Goal: Task Accomplishment & Management: Complete application form

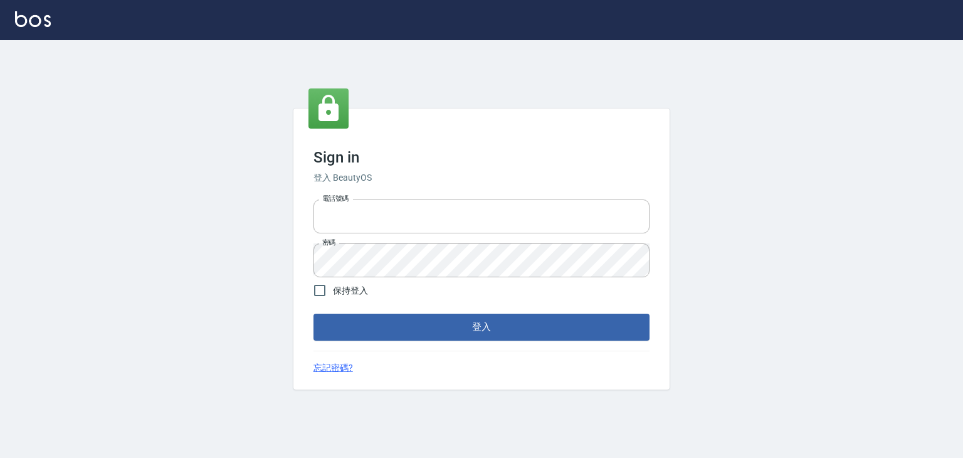
type input "6430581"
click at [430, 320] on button "登入" at bounding box center [482, 327] width 336 height 26
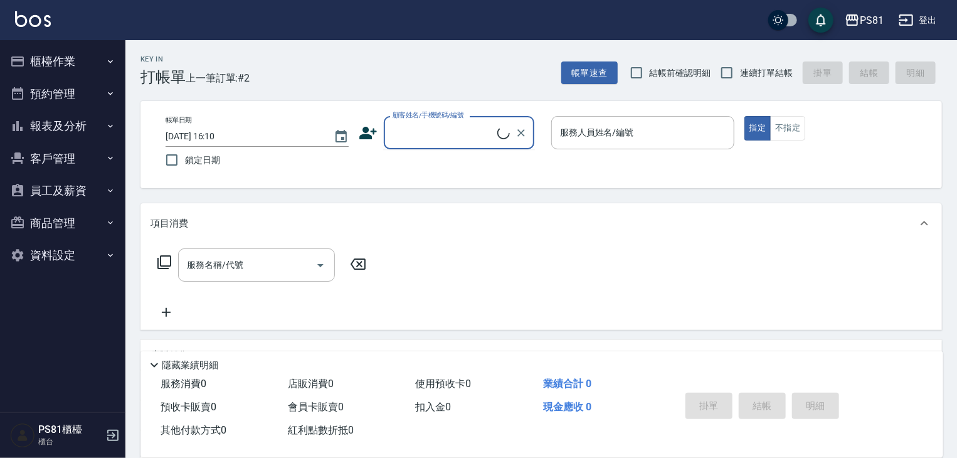
click at [411, 135] on input "顧客姓名/手機號碼/編號" at bounding box center [443, 133] width 108 height 22
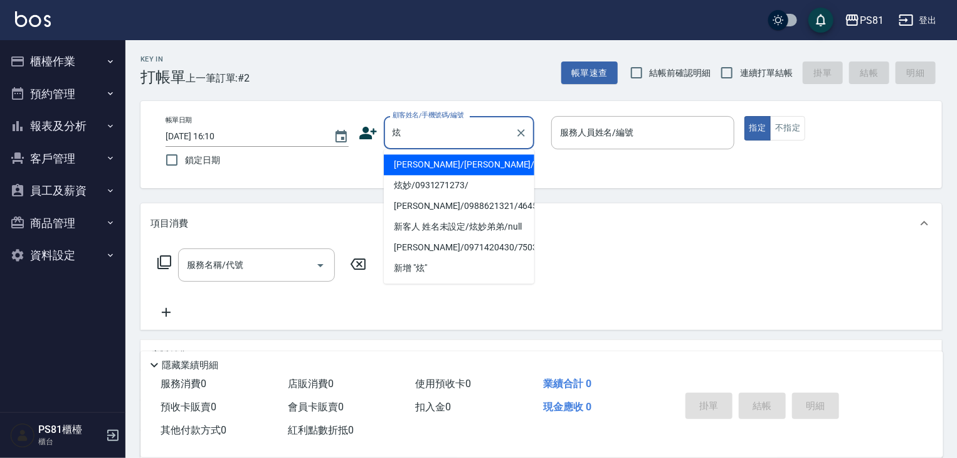
click at [427, 163] on li "[PERSON_NAME]/[PERSON_NAME]/9723" at bounding box center [459, 164] width 151 height 21
type input "[PERSON_NAME]/[PERSON_NAME]/9723"
type input "綺綺-7"
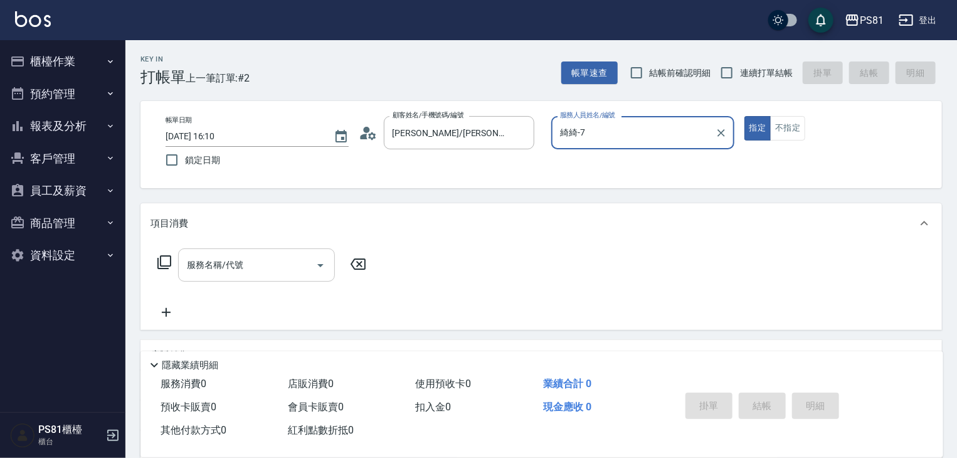
click at [276, 258] on input "服務名稱/代號" at bounding box center [247, 265] width 127 height 22
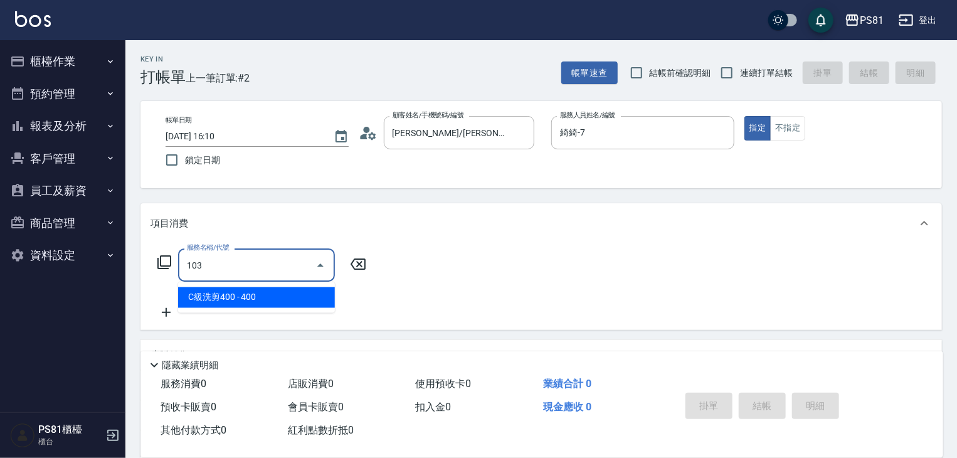
type input "C級洗剪400(103)"
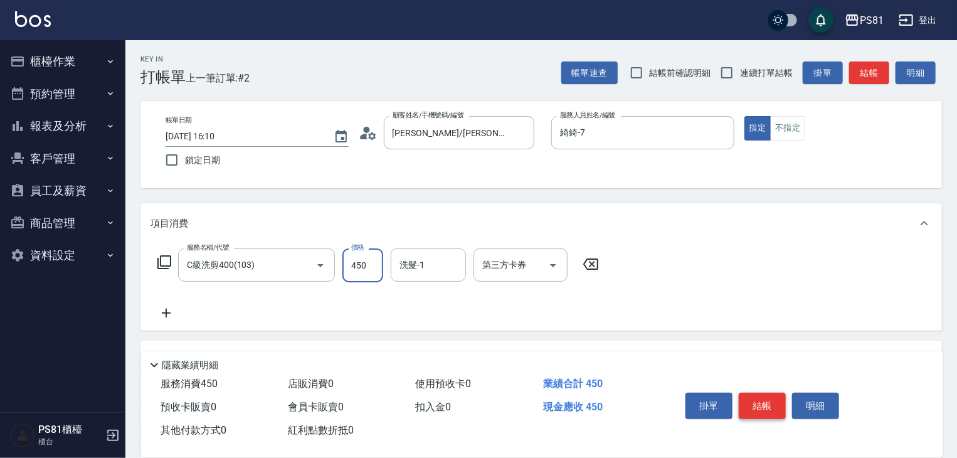
type input "450"
click at [740, 396] on button "結帳" at bounding box center [762, 406] width 47 height 26
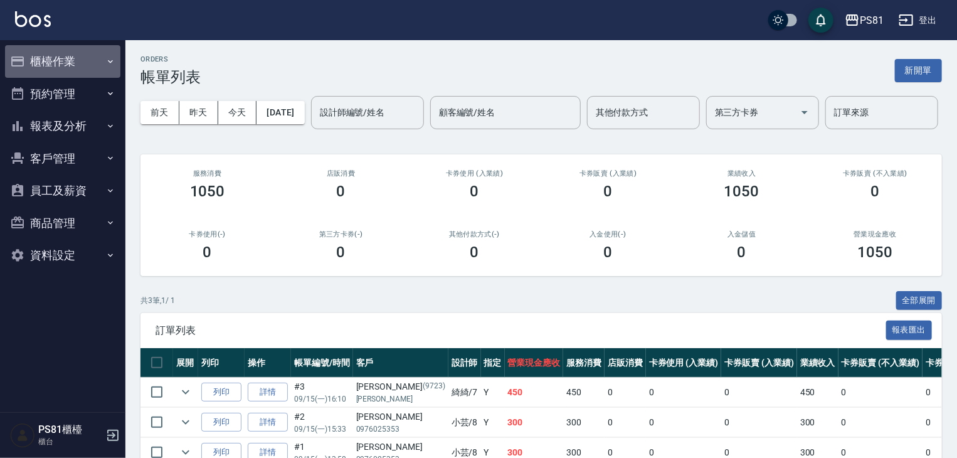
click at [38, 69] on button "櫃檯作業" at bounding box center [62, 61] width 115 height 33
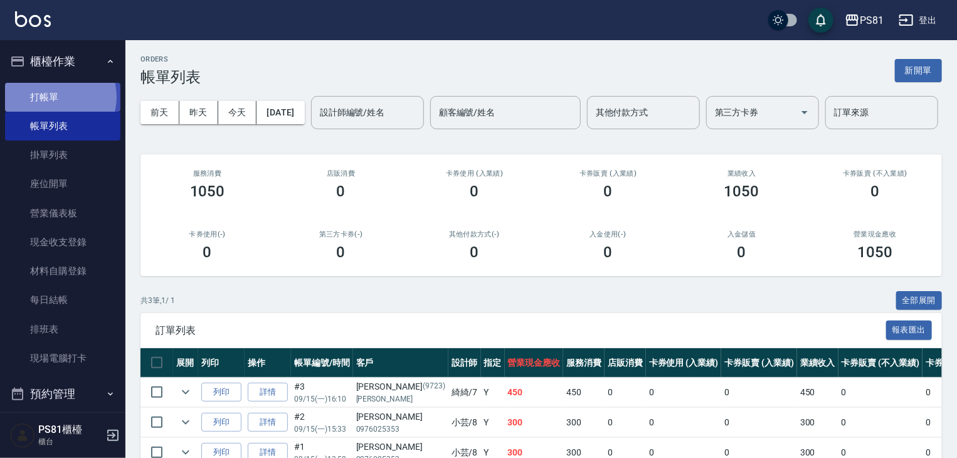
click at [58, 97] on link "打帳單" at bounding box center [62, 97] width 115 height 29
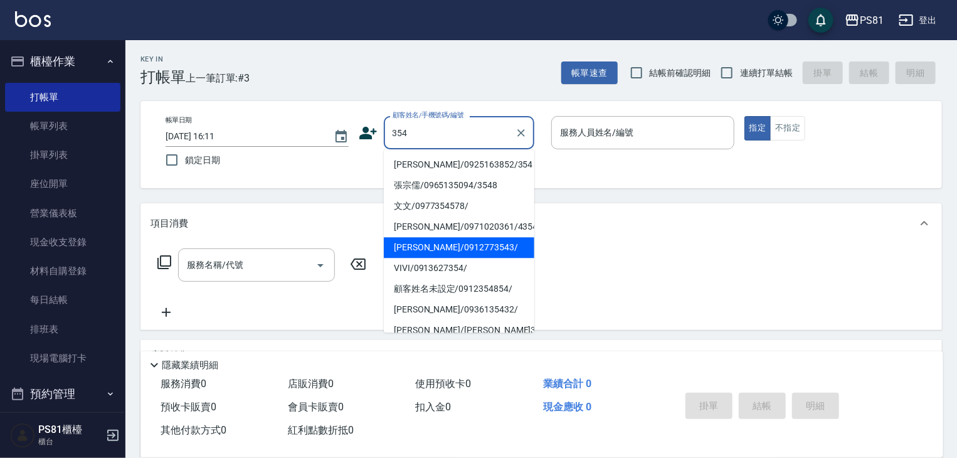
click at [445, 258] on li "VIVI/0913627354/" at bounding box center [459, 268] width 151 height 21
type input "VIVI/0913627354/"
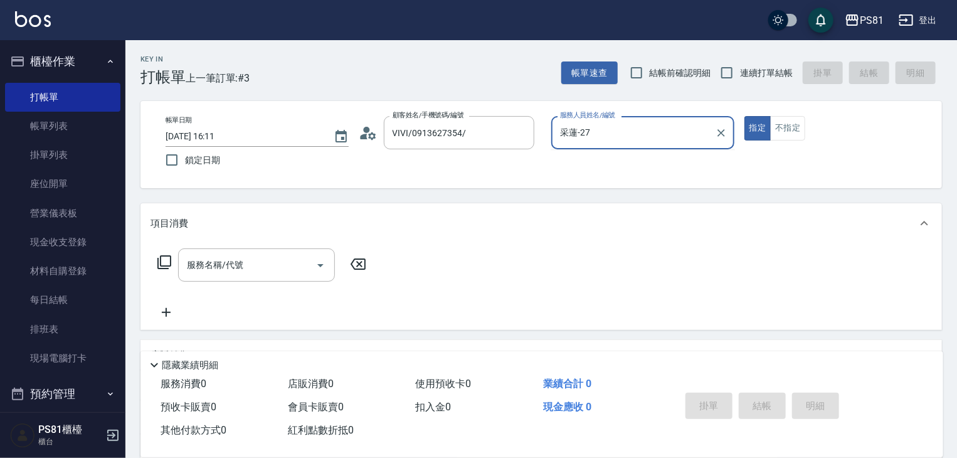
click at [583, 138] on input "采蓮-27" at bounding box center [633, 133] width 153 height 22
click at [582, 156] on ul "綺綺 -7" at bounding box center [642, 164] width 183 height 31
drag, startPoint x: 570, startPoint y: 159, endPoint x: 243, endPoint y: 217, distance: 331.8
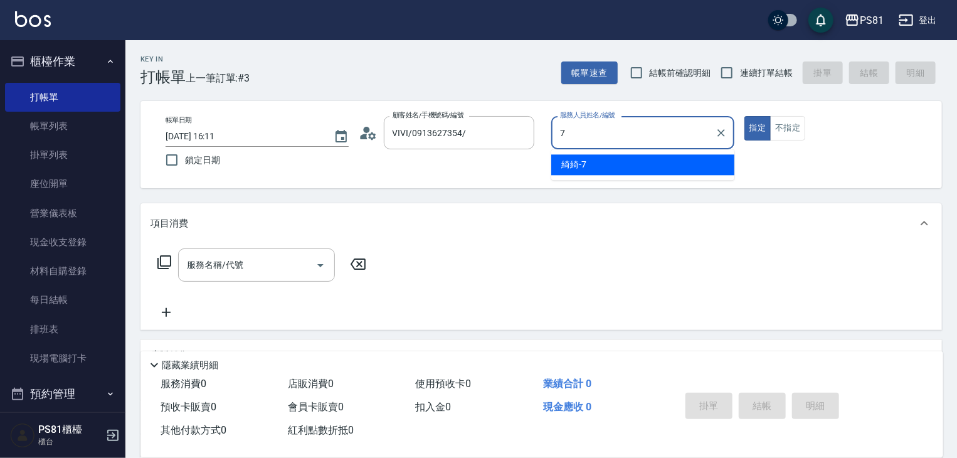
click at [570, 159] on span "綺綺 -7" at bounding box center [573, 164] width 25 height 13
type input "綺綺-7"
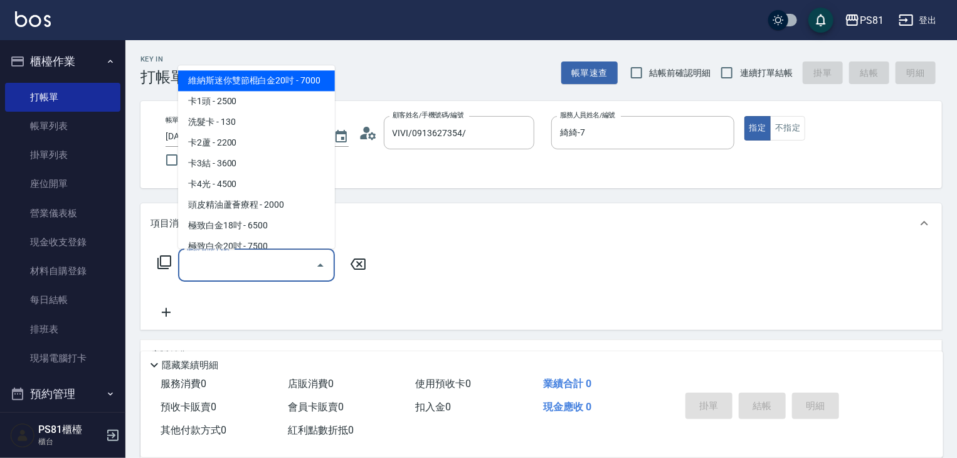
click at [208, 259] on input "服務名稱/代號" at bounding box center [247, 265] width 127 height 22
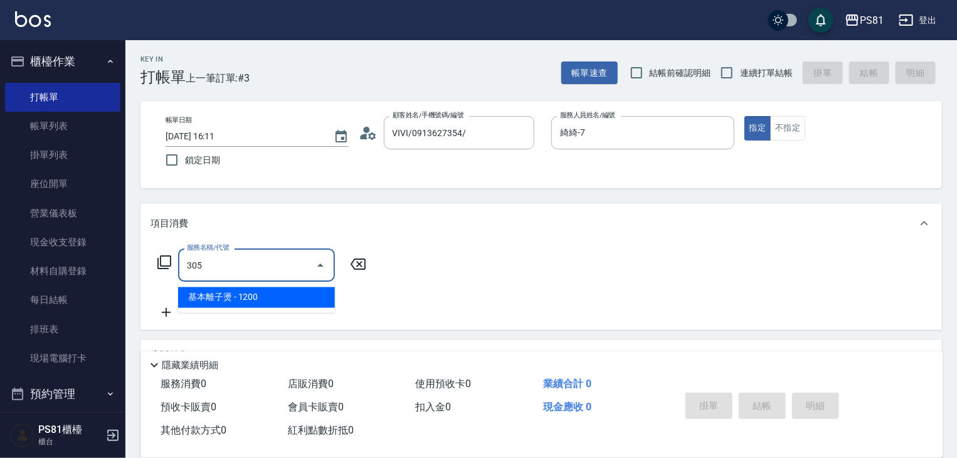
drag, startPoint x: 221, startPoint y: 301, endPoint x: 243, endPoint y: 292, distance: 24.5
click at [225, 300] on span "基本離子燙 - 1200" at bounding box center [256, 297] width 157 height 21
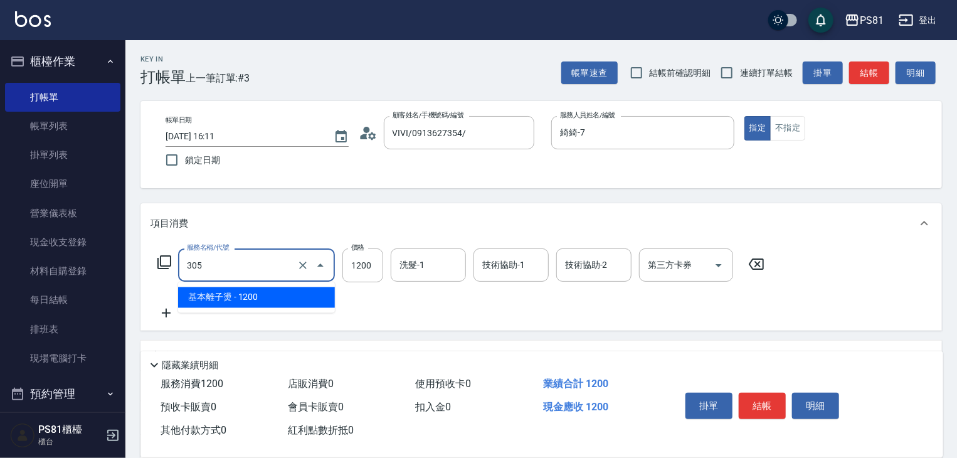
click at [265, 269] on input "305" at bounding box center [239, 265] width 110 height 22
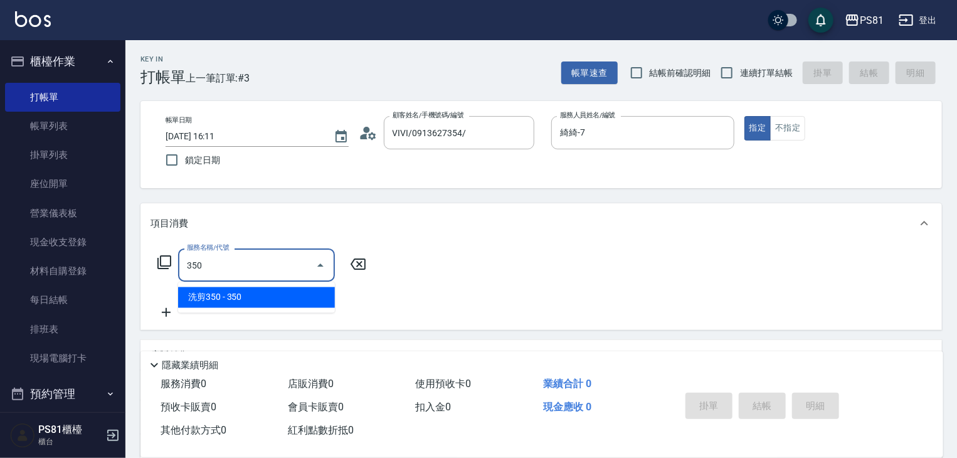
drag, startPoint x: 263, startPoint y: 294, endPoint x: 327, endPoint y: 275, distance: 66.1
click at [268, 293] on span "洗剪350 - 350" at bounding box center [256, 297] width 157 height 21
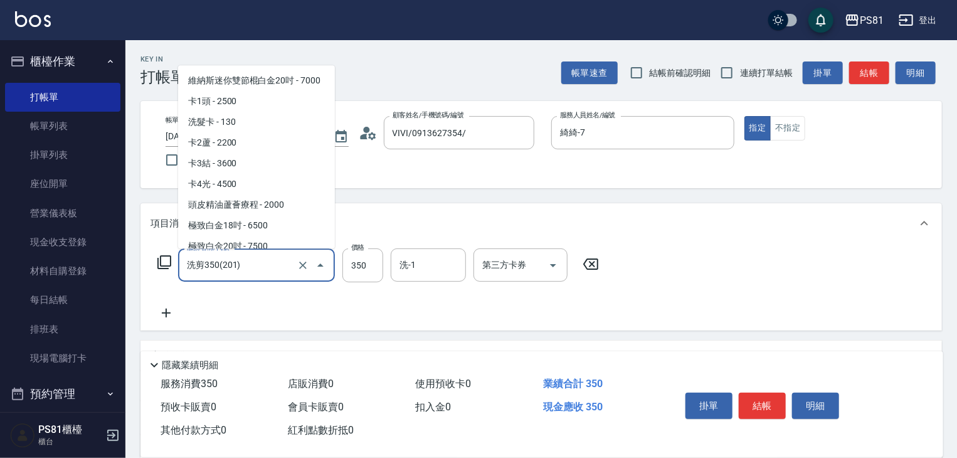
click at [267, 272] on input "洗剪350(201)" at bounding box center [239, 265] width 110 height 22
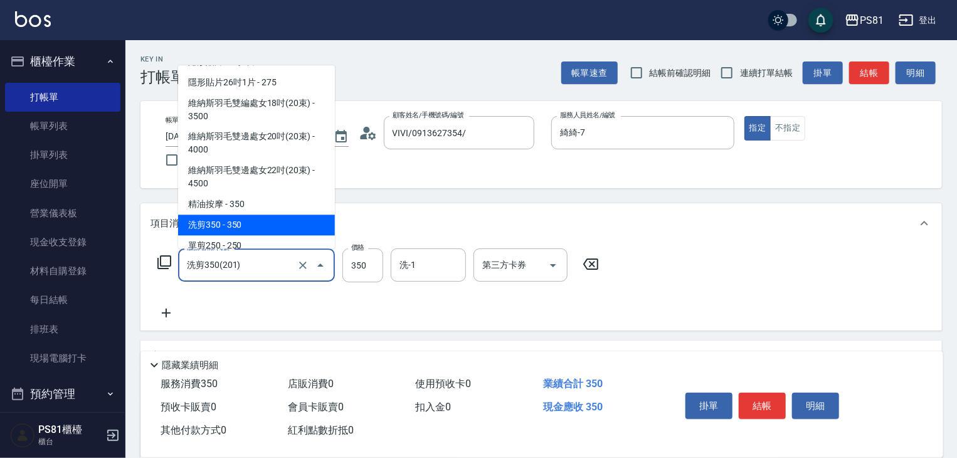
click at [267, 272] on input "洗剪350(201)" at bounding box center [239, 265] width 110 height 22
click at [266, 272] on input "洗剪350(201)" at bounding box center [239, 265] width 110 height 22
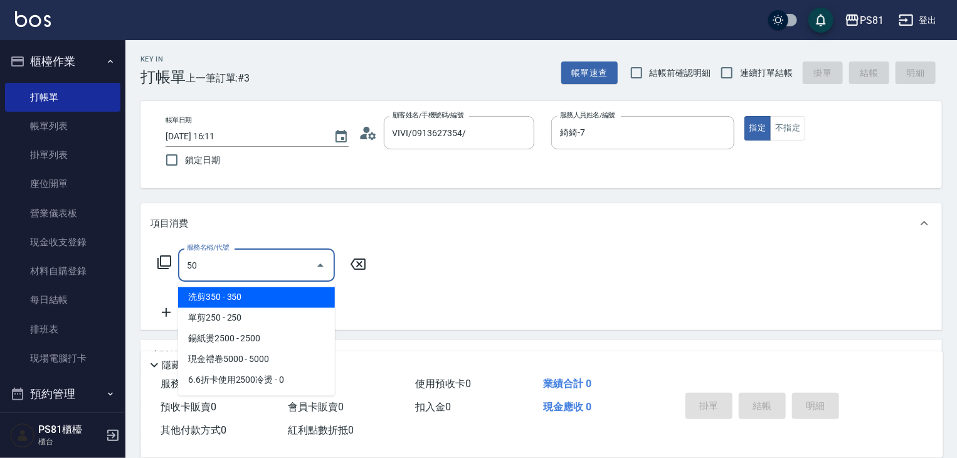
scroll to position [0, 0]
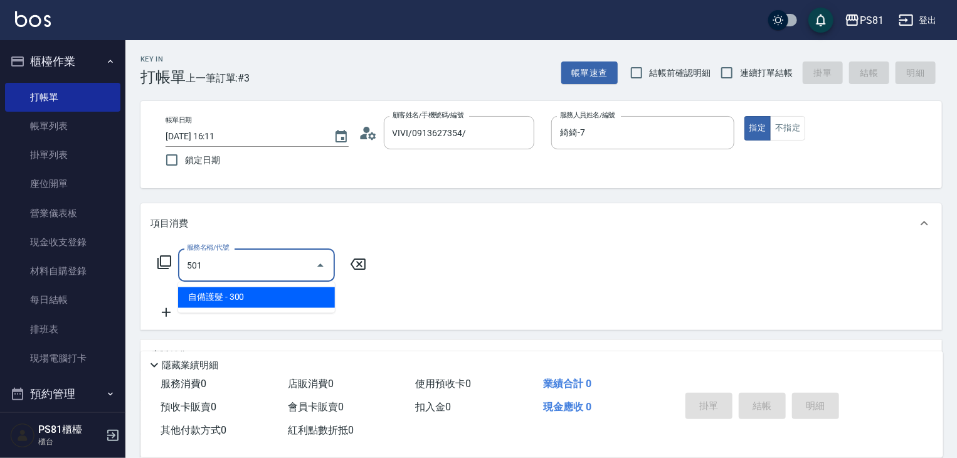
drag, startPoint x: 246, startPoint y: 299, endPoint x: 315, endPoint y: 269, distance: 75.6
click at [246, 297] on span "自備護髮 - 300" at bounding box center [256, 297] width 157 height 21
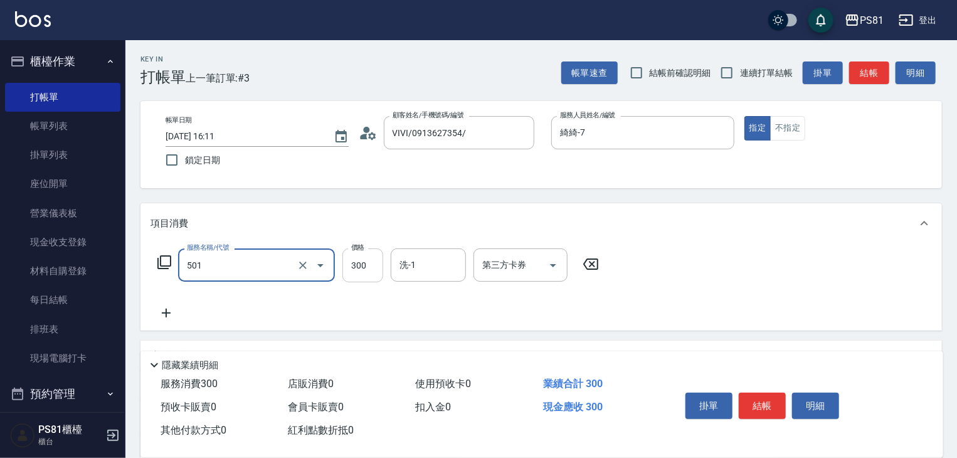
type input "自備護髮(501)"
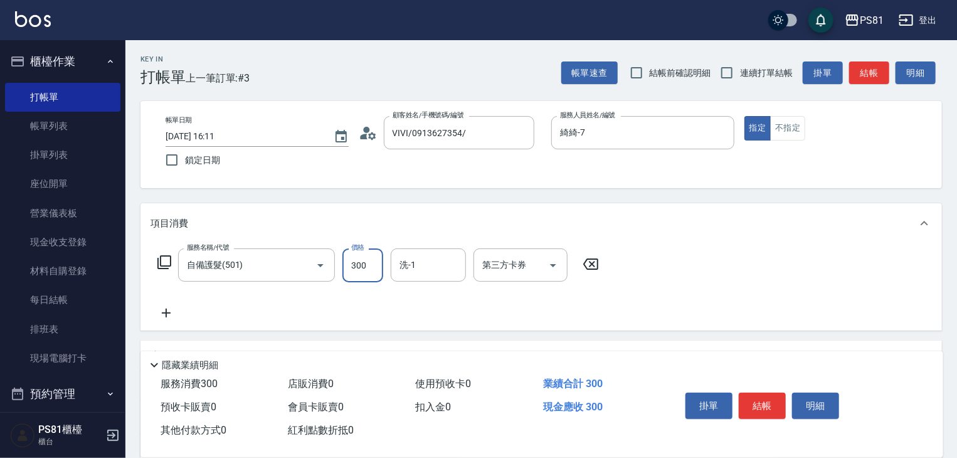
click at [349, 263] on input "300" at bounding box center [362, 265] width 41 height 34
type input "800"
click at [768, 398] on button "結帳" at bounding box center [762, 406] width 47 height 26
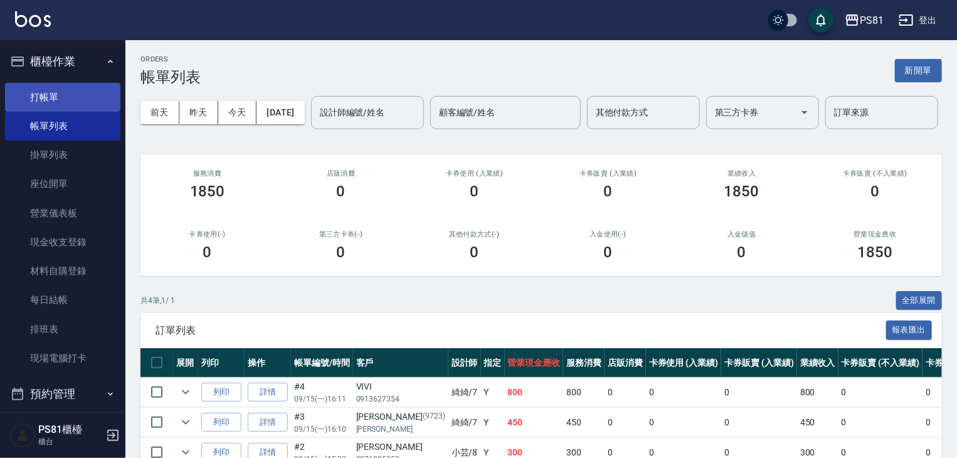
click at [28, 93] on link "打帳單" at bounding box center [62, 97] width 115 height 29
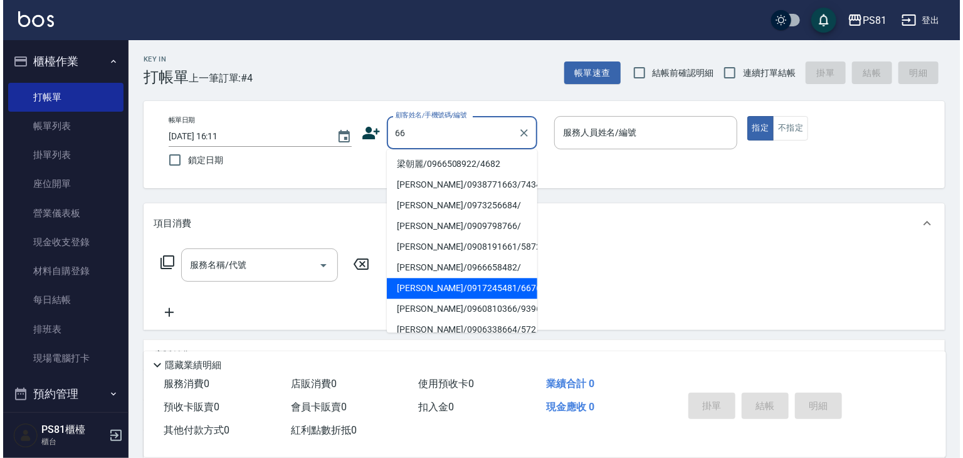
scroll to position [251, 0]
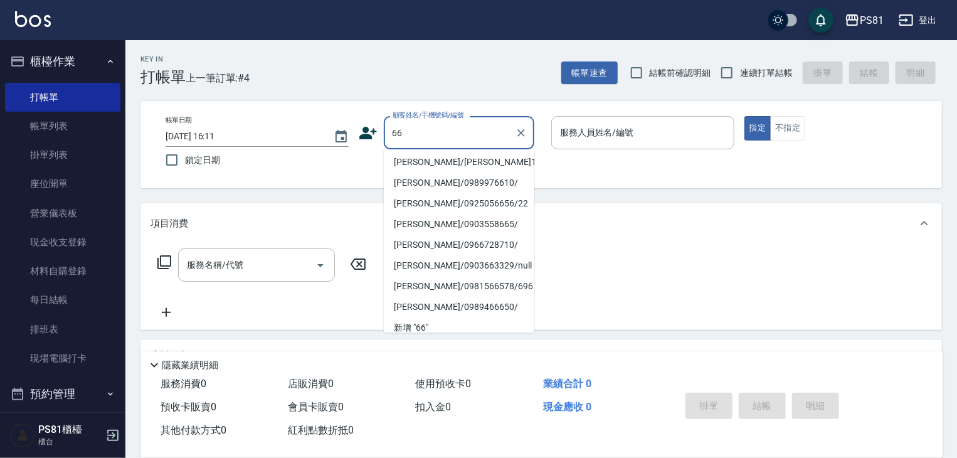
click at [418, 218] on li "[PERSON_NAME]/0903558665/" at bounding box center [459, 224] width 151 height 21
type input "[PERSON_NAME]/0903558665/"
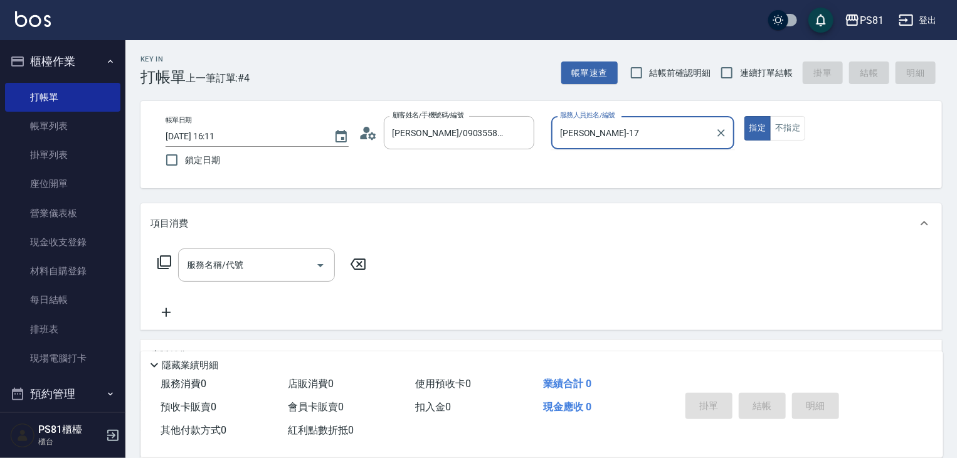
click at [590, 130] on input "[PERSON_NAME]-17" at bounding box center [633, 133] width 153 height 22
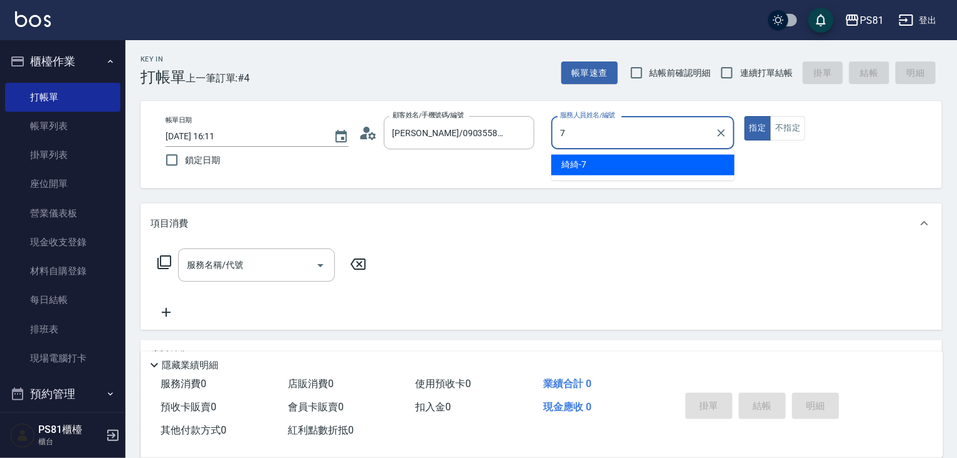
click at [587, 166] on div "綺綺 -7" at bounding box center [642, 164] width 183 height 21
type input "綺綺-7"
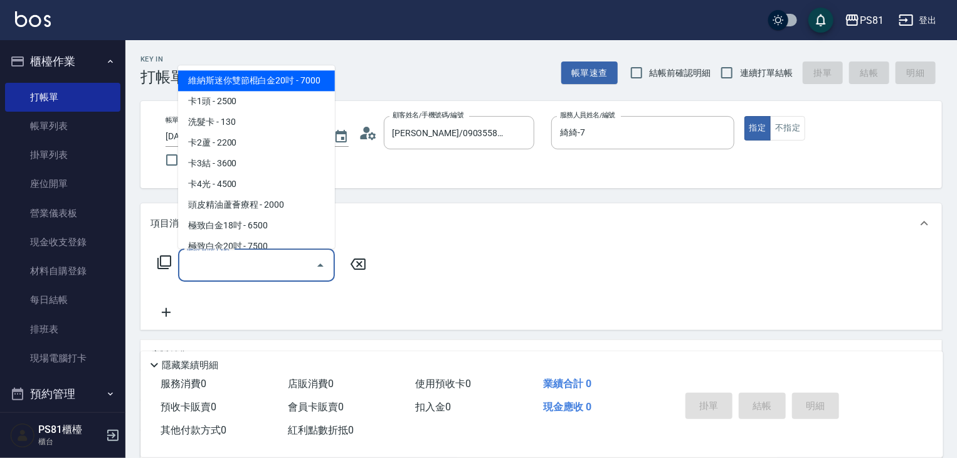
click at [216, 270] on input "服務名稱/代號" at bounding box center [247, 265] width 127 height 22
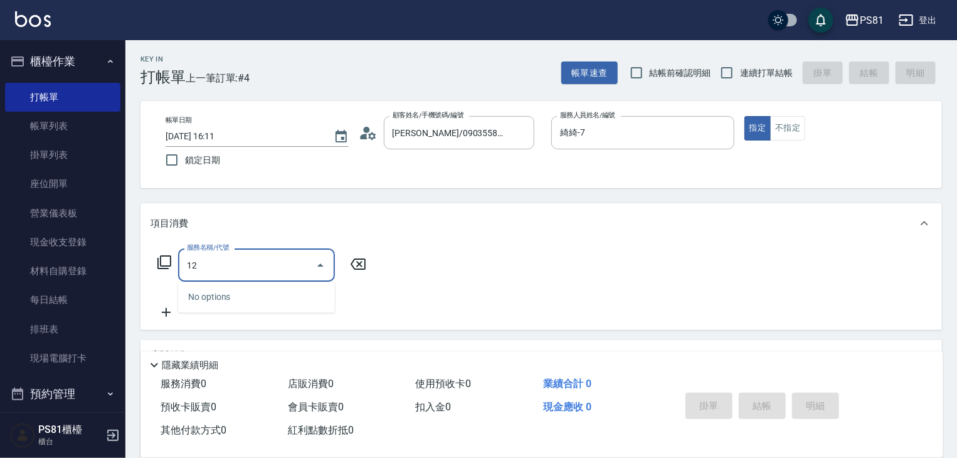
click at [211, 268] on input "12" at bounding box center [247, 265] width 127 height 22
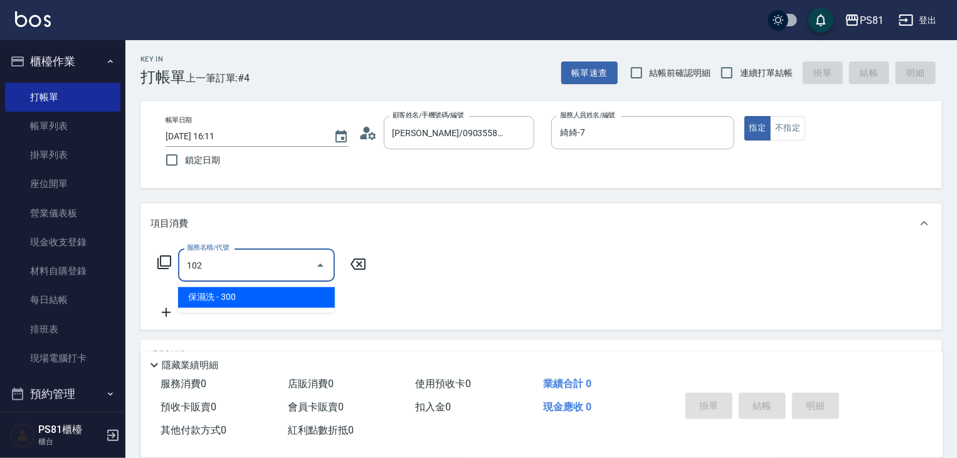
click at [219, 261] on input "102" at bounding box center [247, 265] width 127 height 22
click at [204, 292] on span "一般洗髮 - 200" at bounding box center [256, 297] width 157 height 21
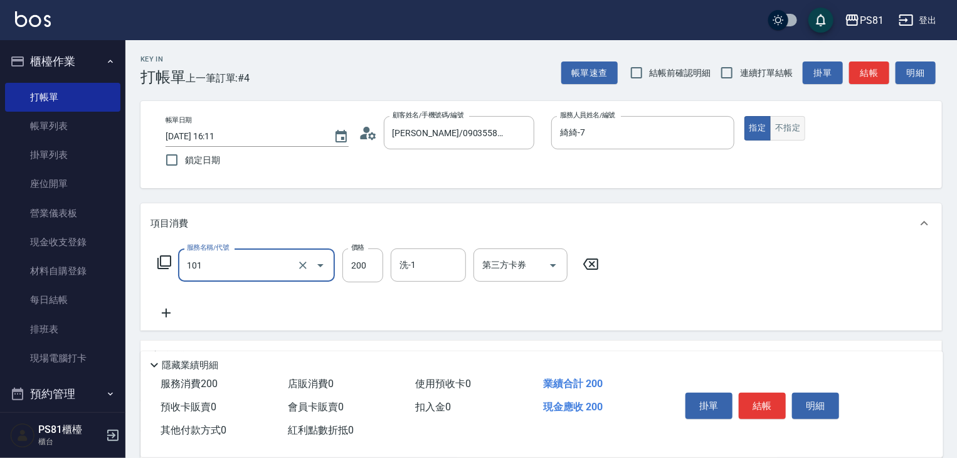
type input "一般洗髮(101)"
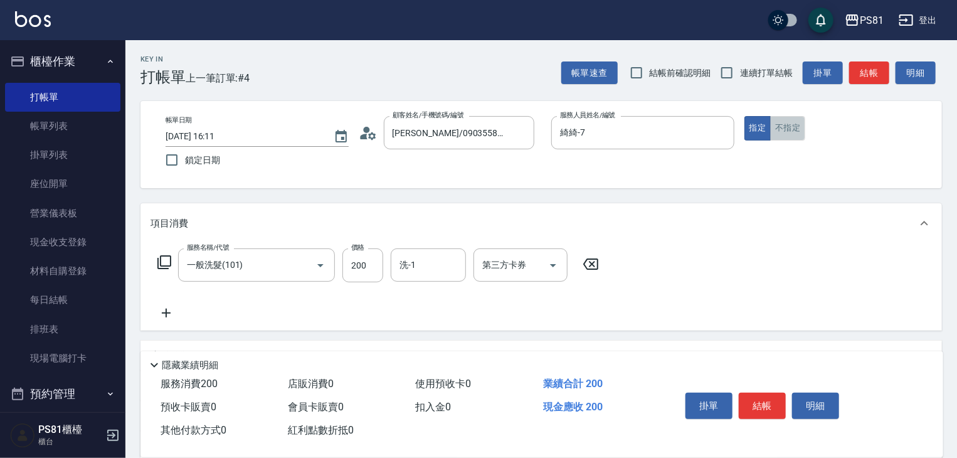
click at [771, 127] on button "不指定" at bounding box center [787, 128] width 35 height 24
click at [748, 396] on button "結帳" at bounding box center [762, 406] width 47 height 26
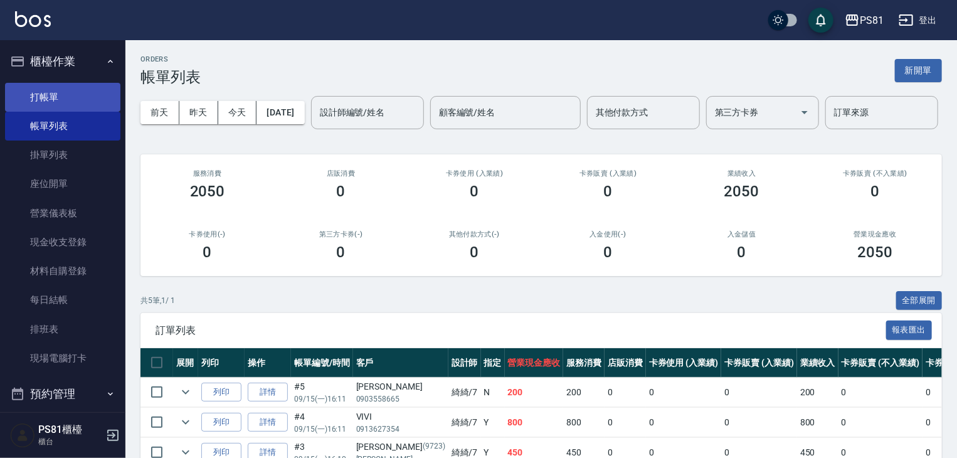
click at [83, 101] on link "打帳單" at bounding box center [62, 97] width 115 height 29
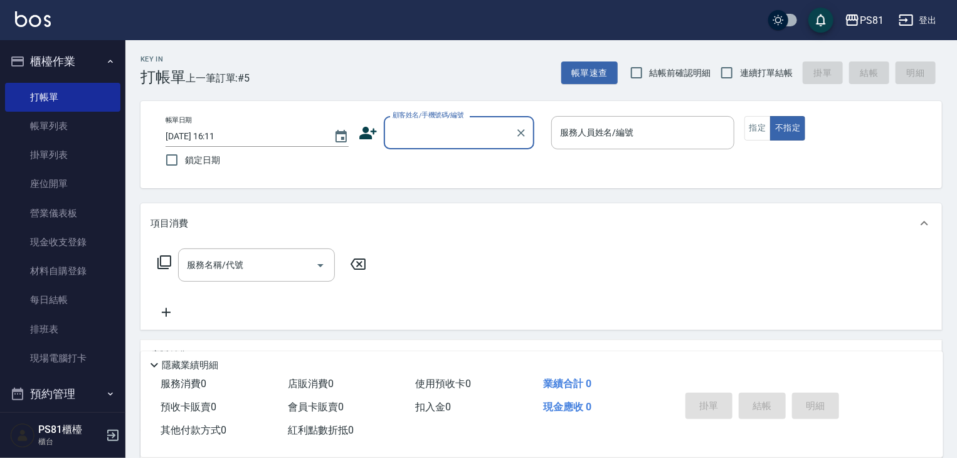
click at [401, 132] on input "顧客姓名/手機號碼/編號" at bounding box center [449, 133] width 120 height 22
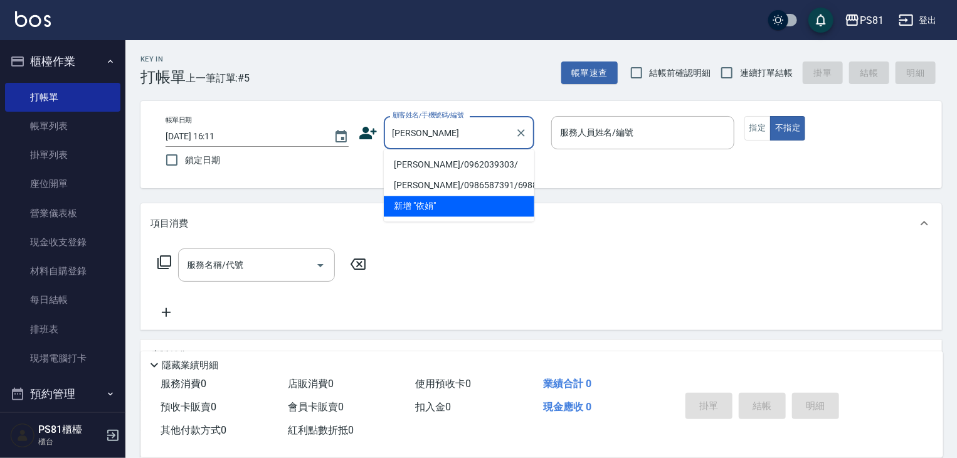
click at [431, 164] on li "[PERSON_NAME]/0962039303/" at bounding box center [459, 164] width 151 height 21
type input "[PERSON_NAME]/0962039303/"
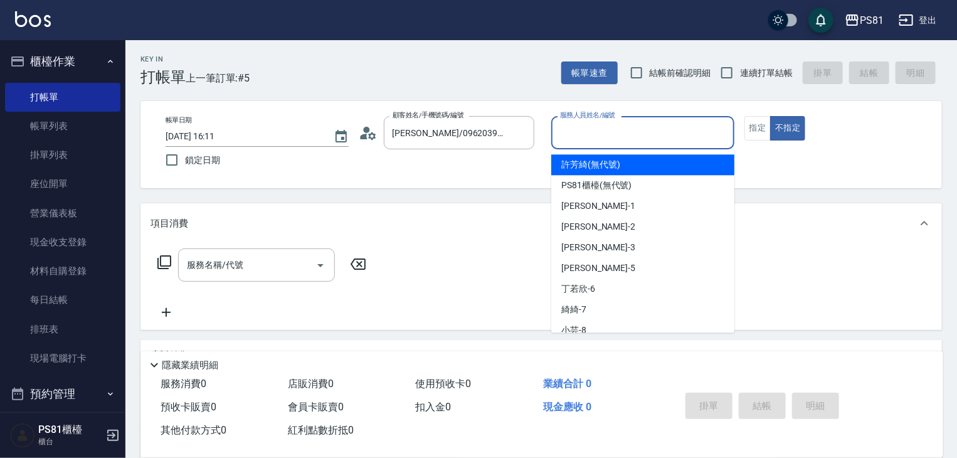
click at [624, 143] on input "服務人員姓名/編號" at bounding box center [643, 133] width 172 height 22
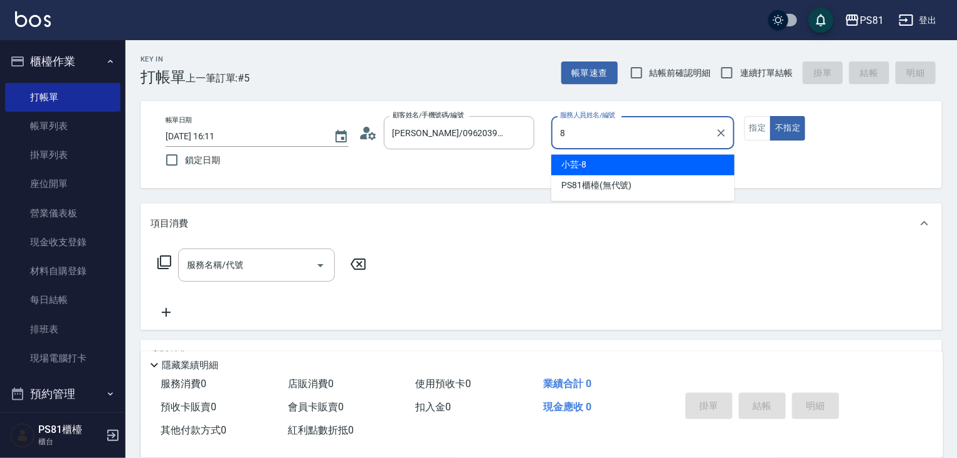
type input "小芸-8"
type button "false"
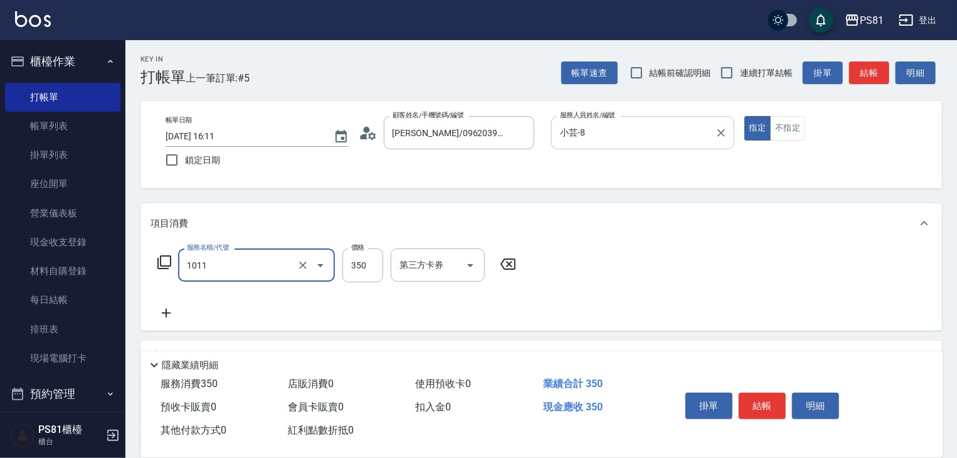
type input "B級單剪(1011)"
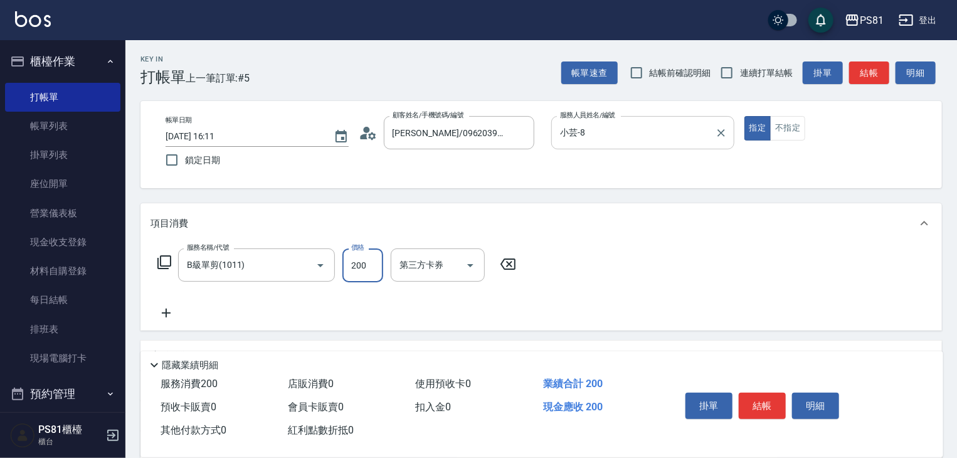
type input "200"
click at [770, 396] on button "結帳" at bounding box center [762, 406] width 47 height 26
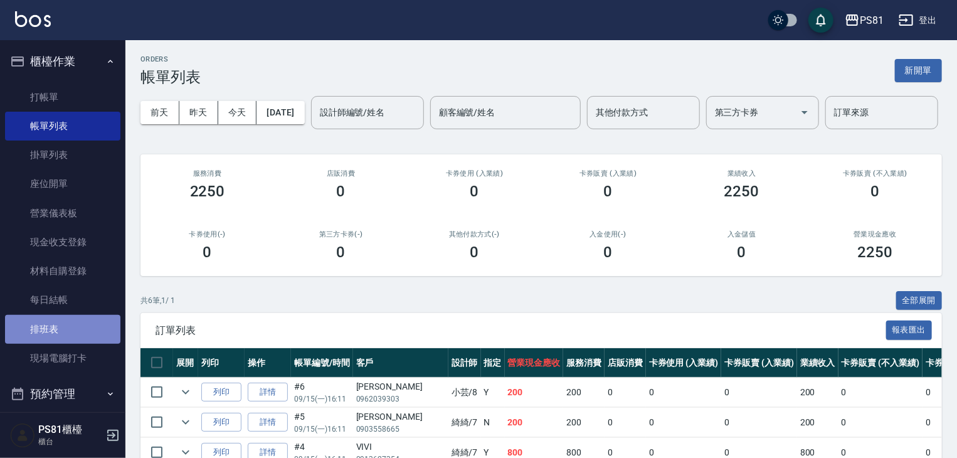
click at [78, 327] on link "排班表" at bounding box center [62, 329] width 115 height 29
